Goal: Navigation & Orientation: Find specific page/section

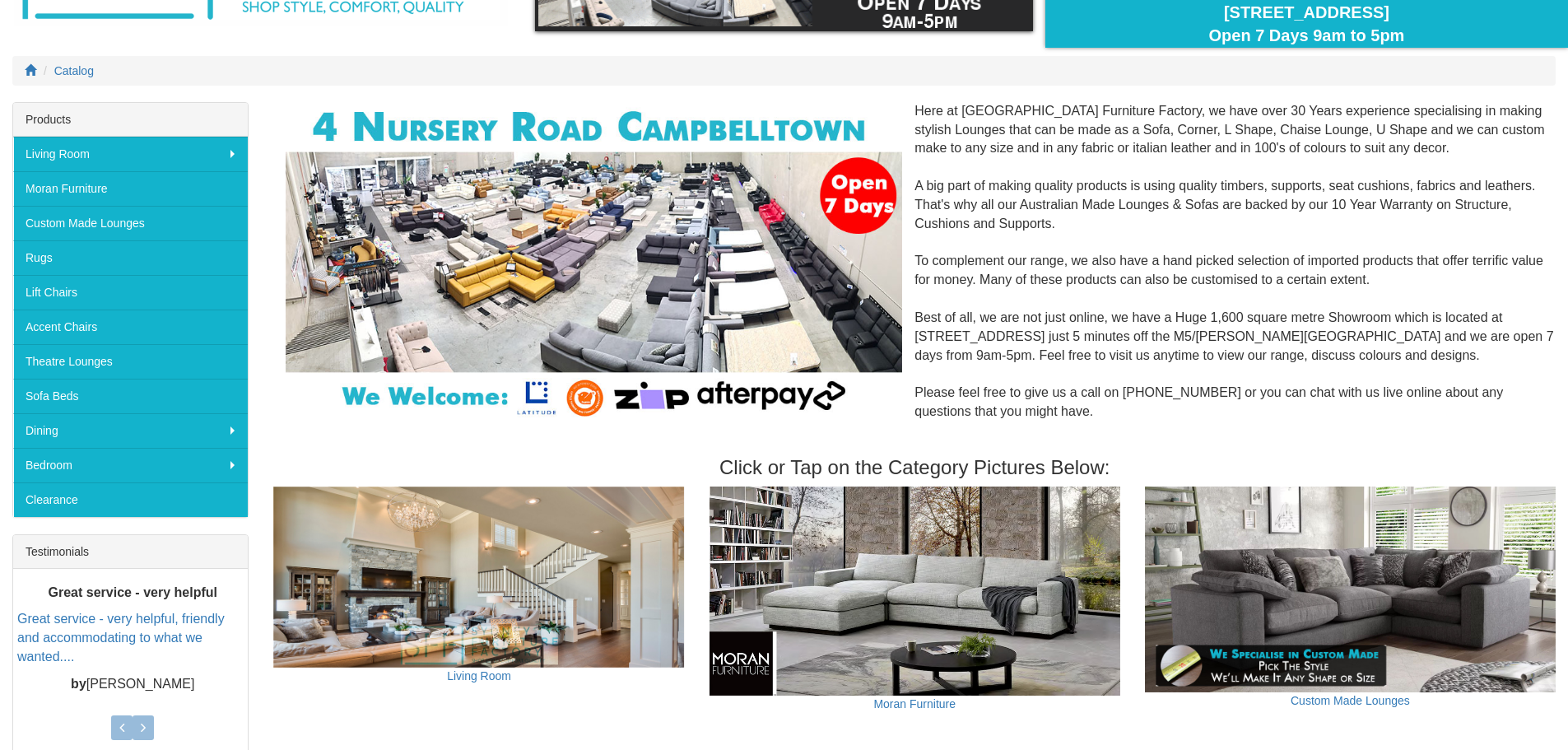
scroll to position [82, 0]
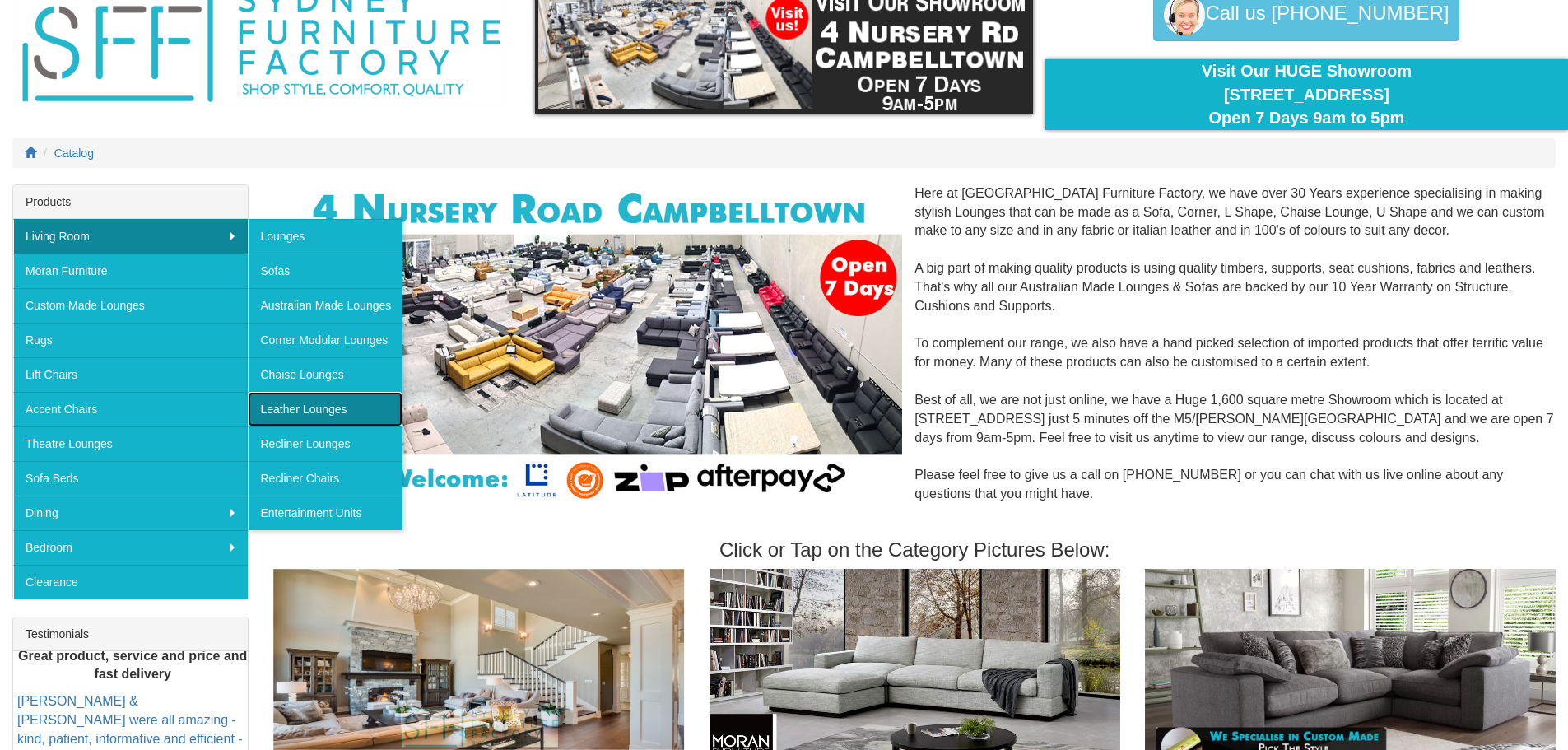
click at [295, 400] on link "Leather Lounges" at bounding box center [325, 409] width 155 height 35
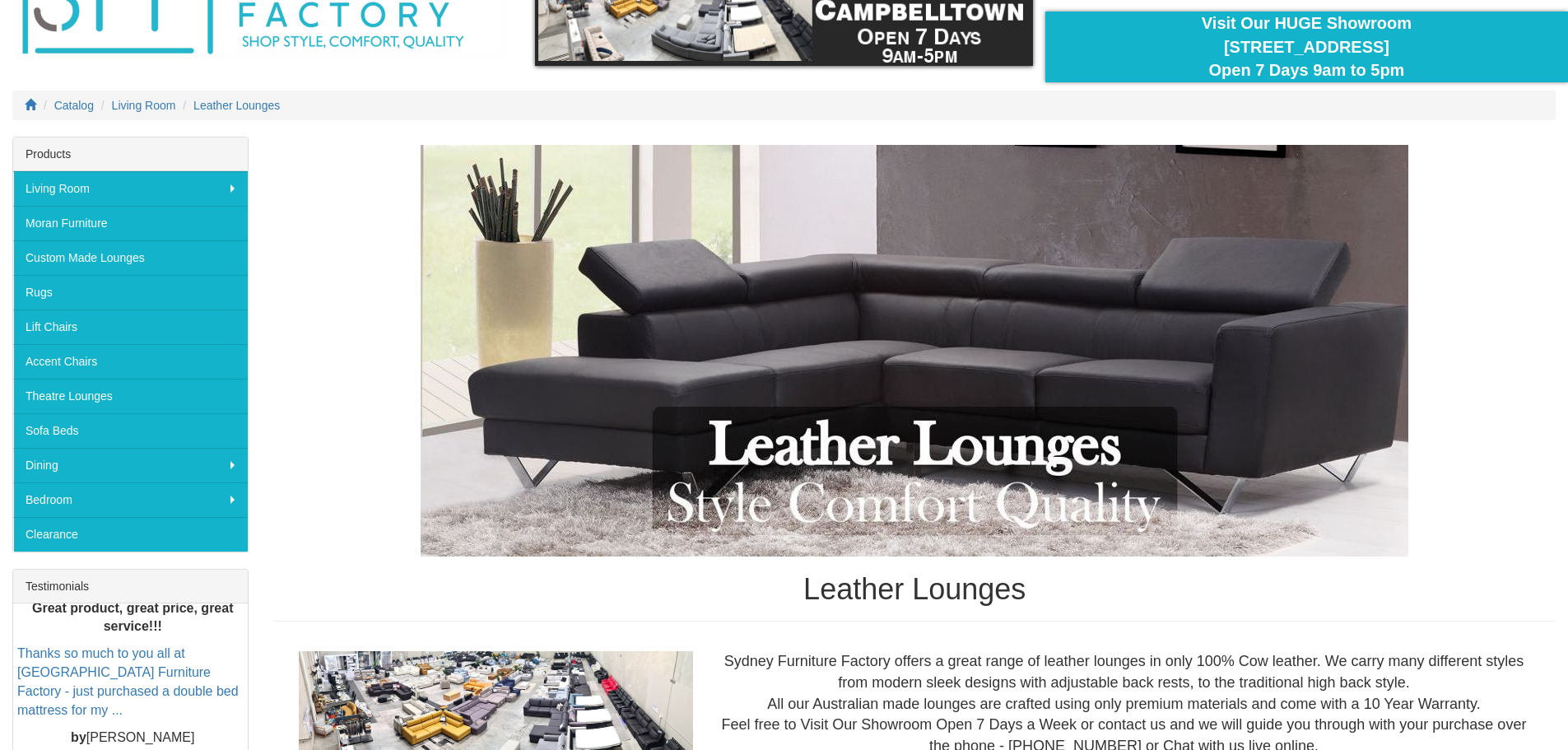
scroll to position [51, 0]
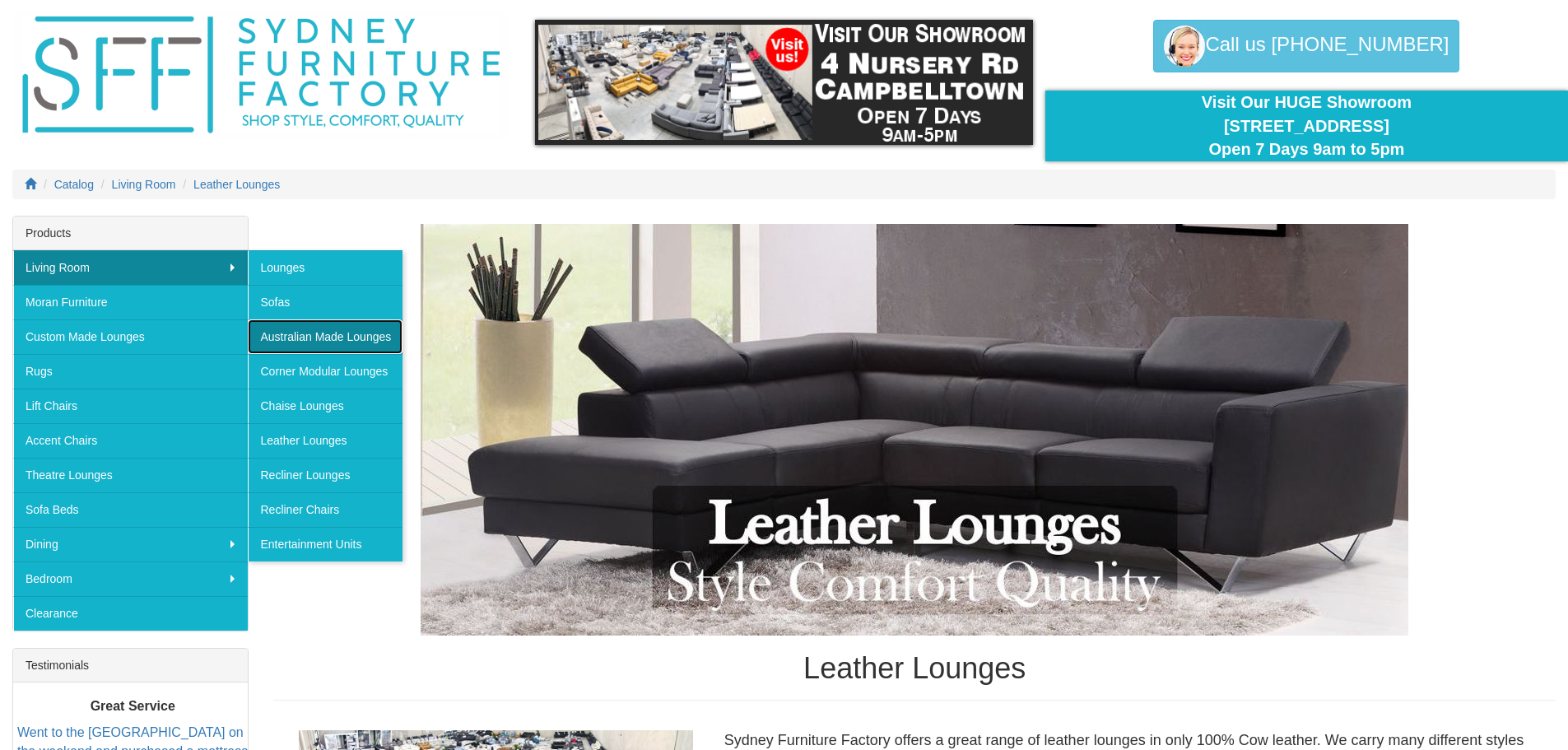
click at [310, 331] on link "Australian Made Lounges" at bounding box center [325, 336] width 155 height 35
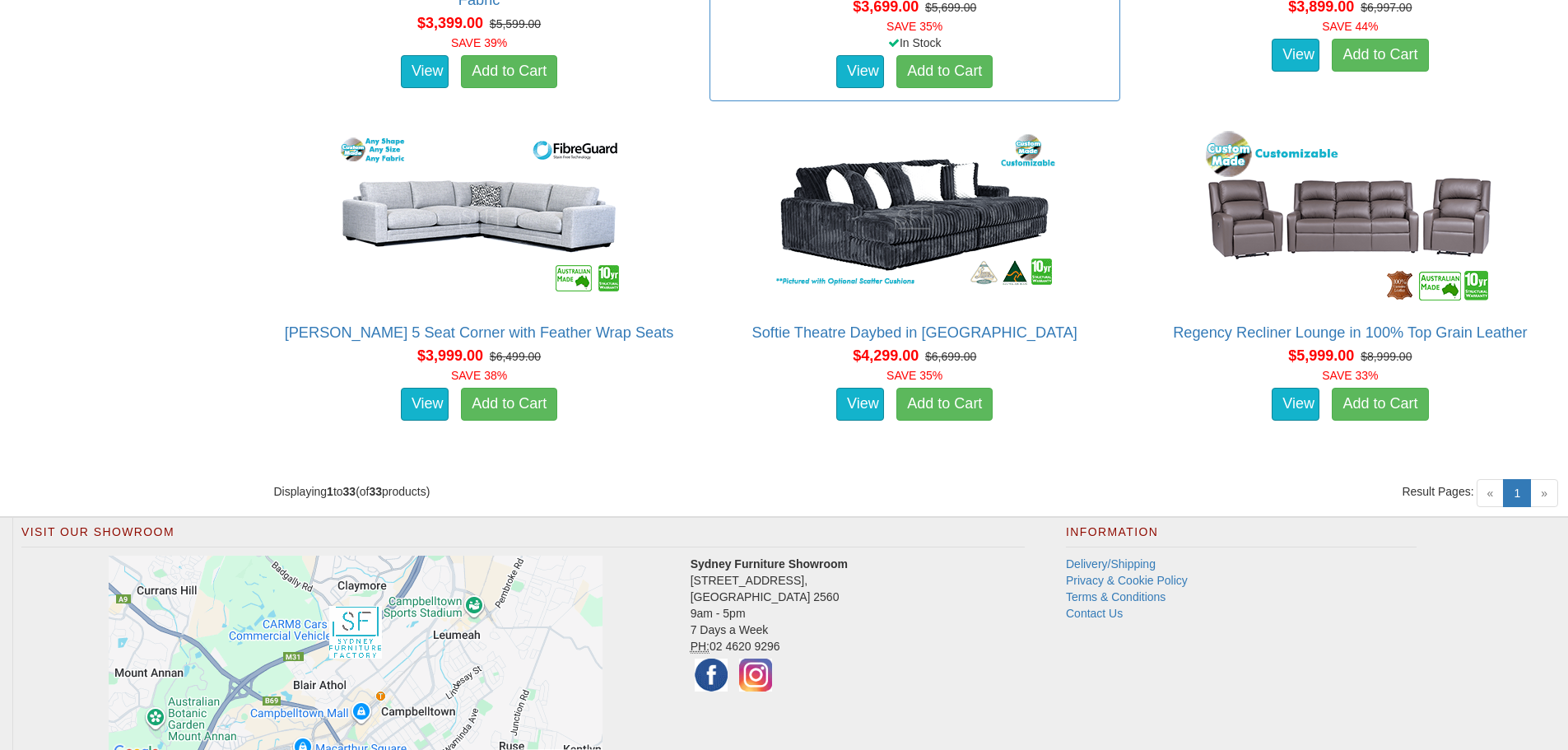
scroll to position [4535, 0]
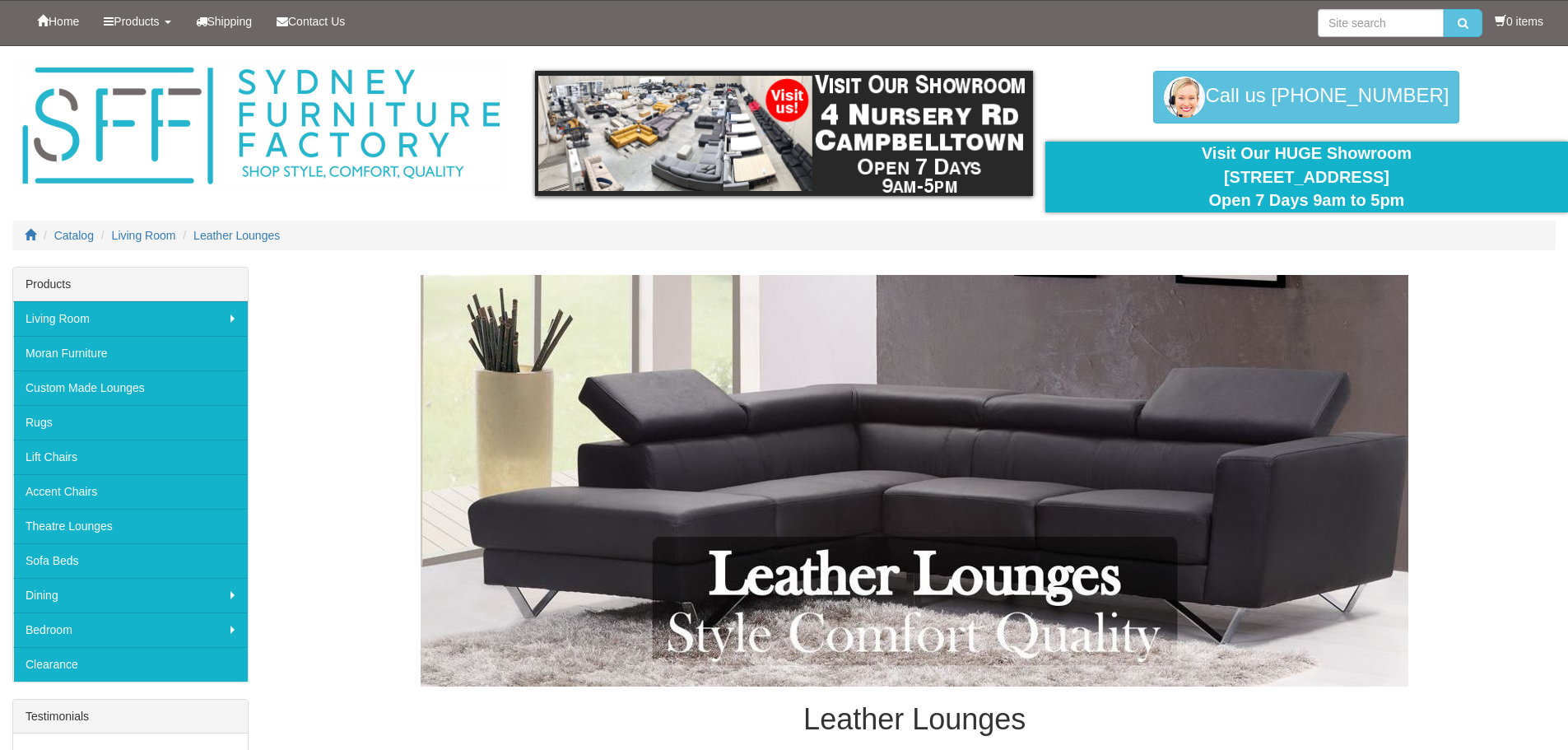
scroll to position [51, 0]
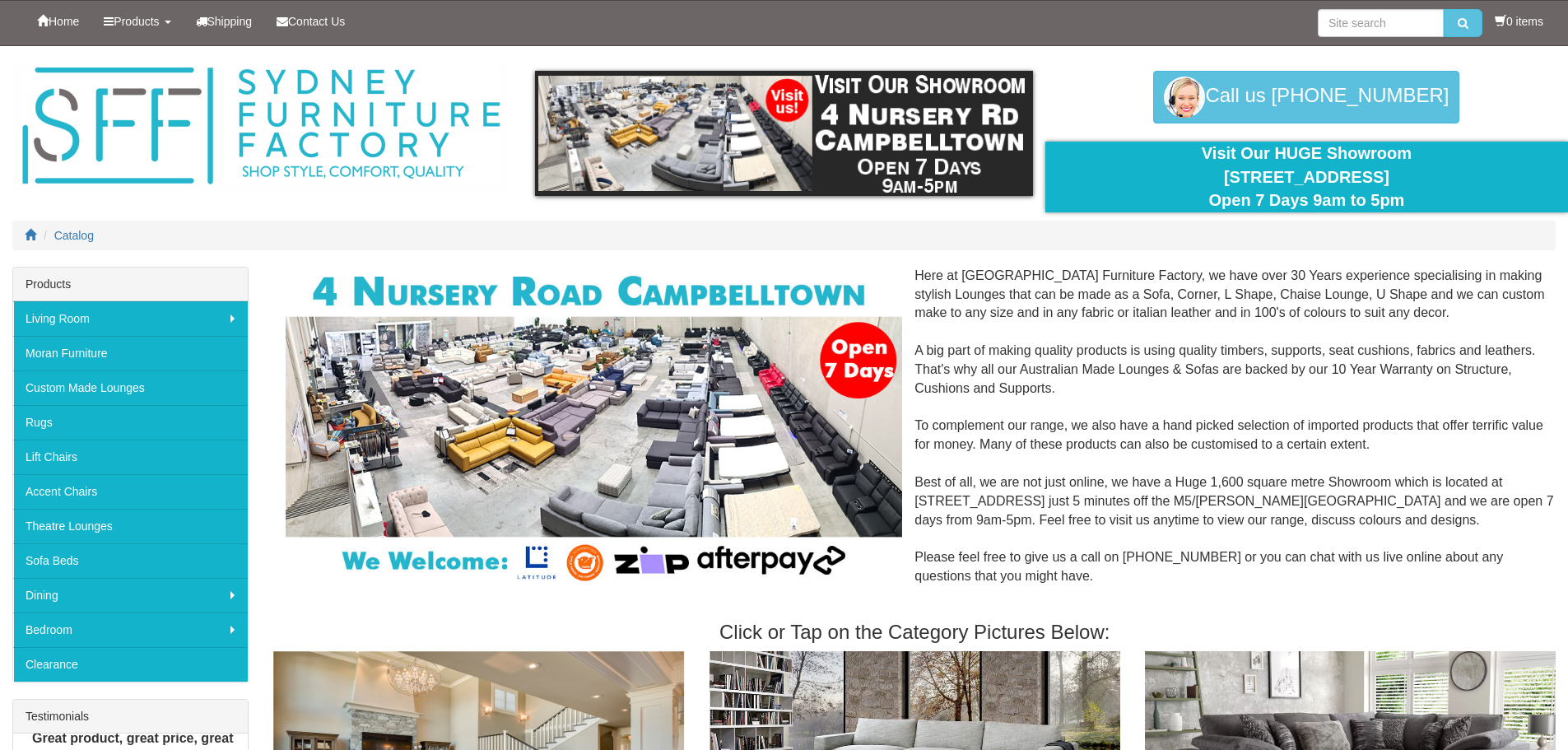
scroll to position [82, 0]
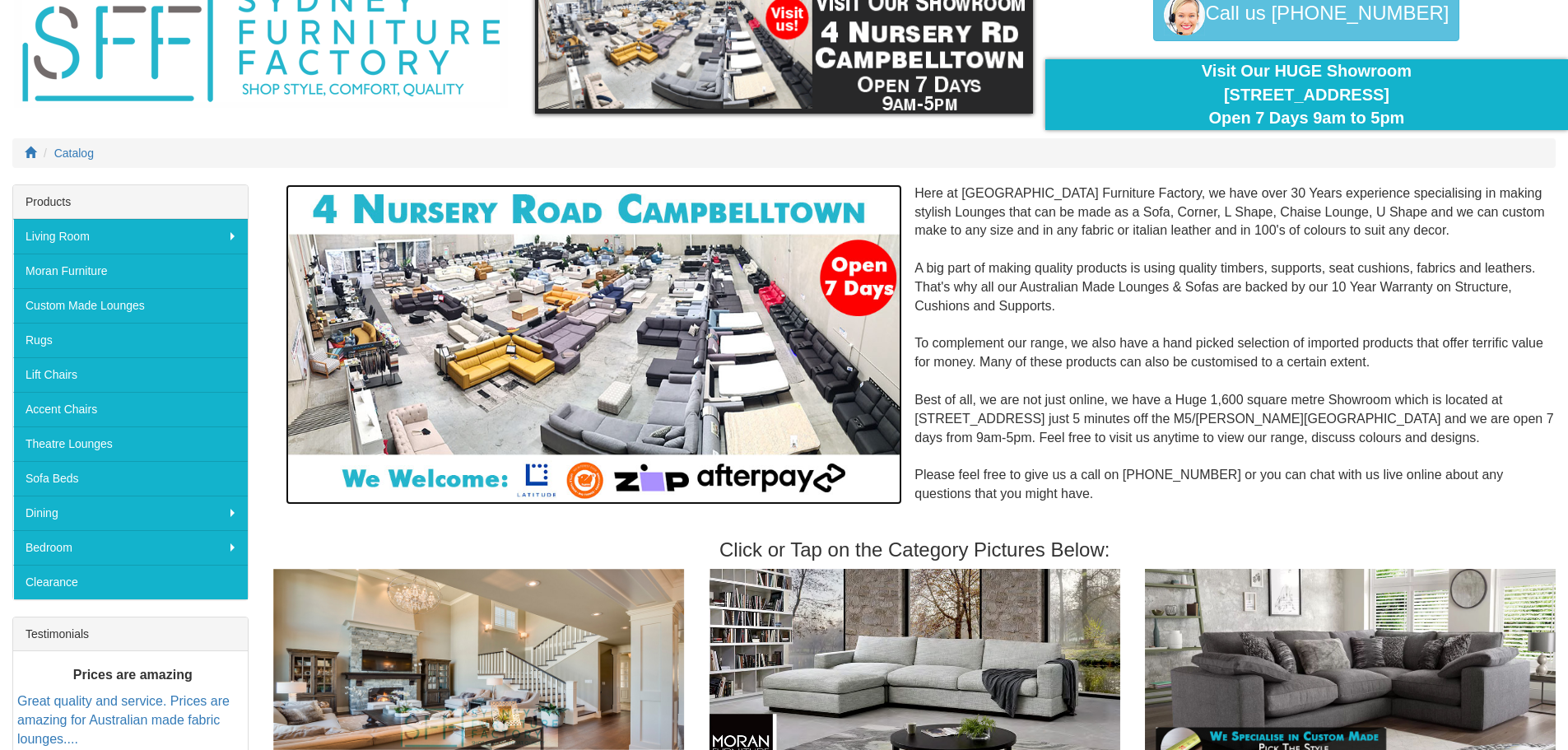
click at [570, 315] on img at bounding box center [594, 344] width 617 height 320
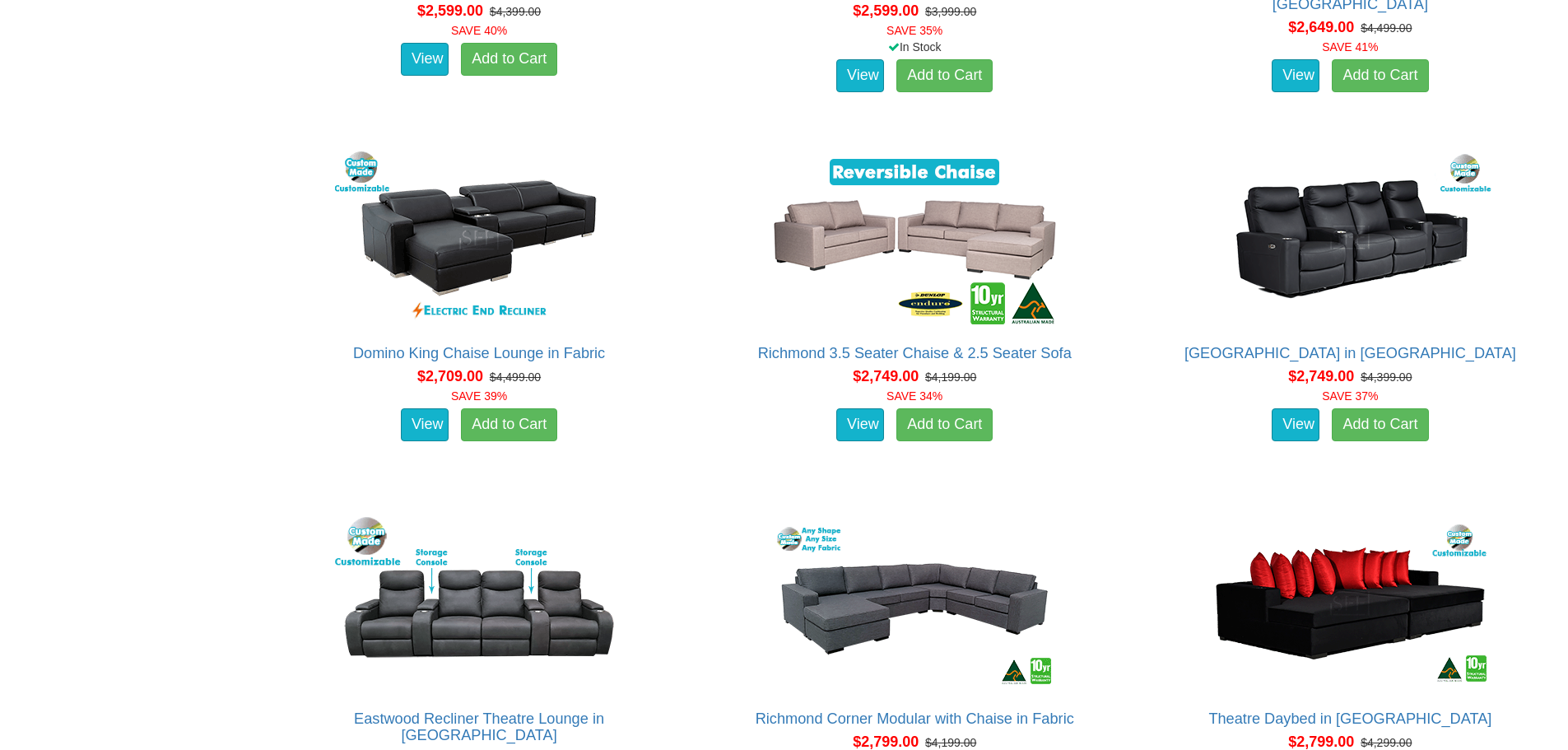
scroll to position [4527, 0]
